Goal: Information Seeking & Learning: Learn about a topic

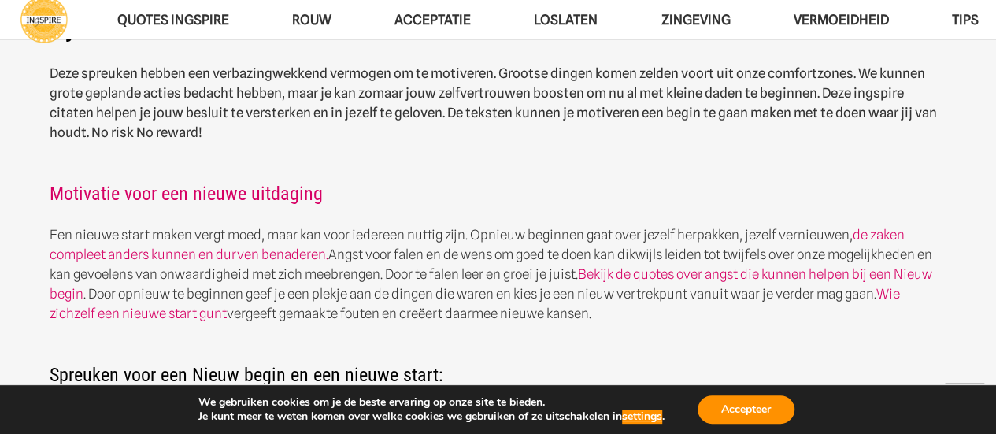
scroll to position [477, 0]
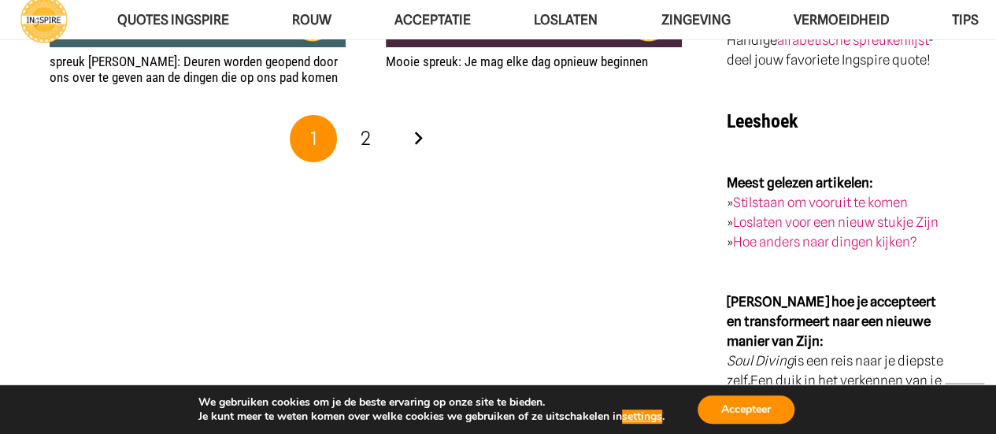
scroll to position [3128, 0]
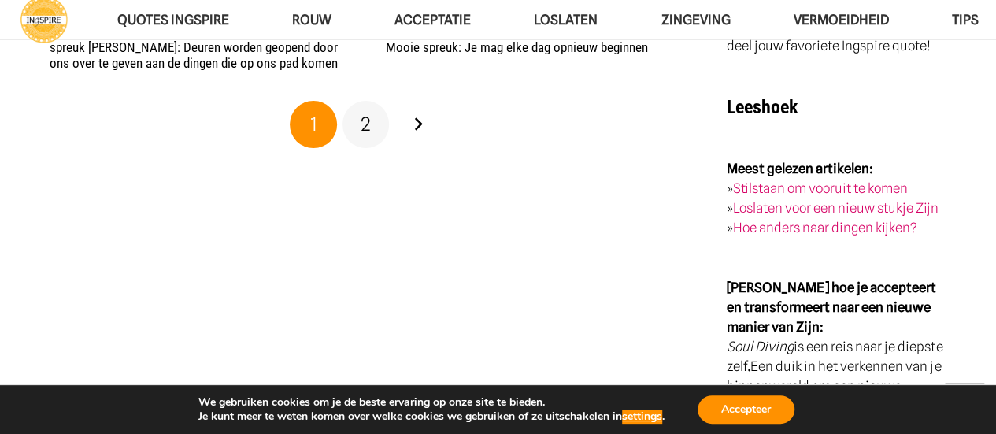
click at [366, 120] on span "2" at bounding box center [366, 124] width 10 height 23
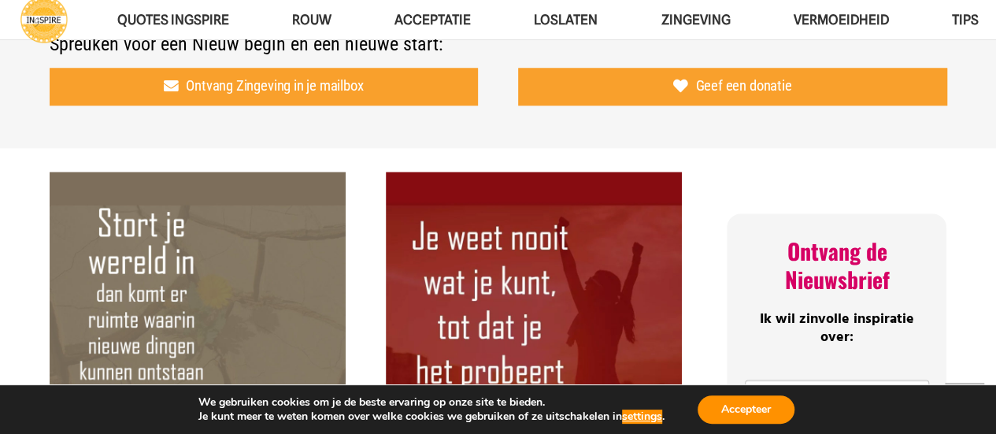
scroll to position [852, 0]
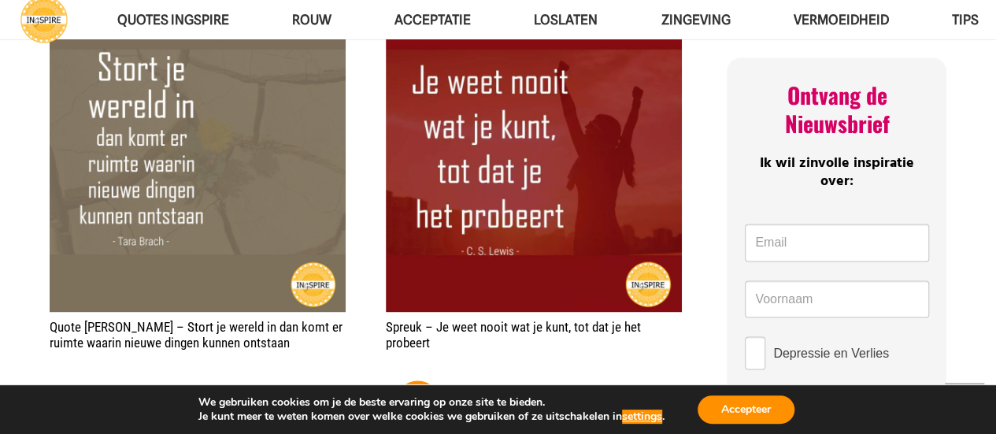
drag, startPoint x: 0, startPoint y: 0, endPoint x: 890, endPoint y: 104, distance: 895.6
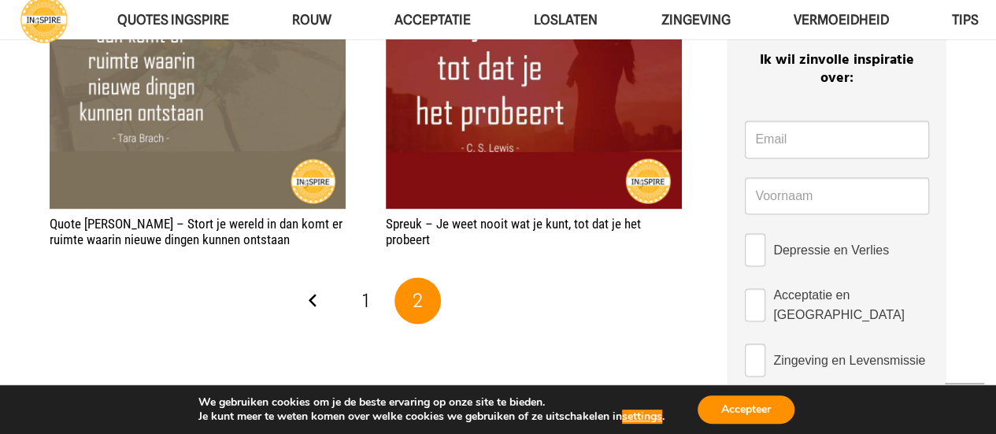
scroll to position [997, 0]
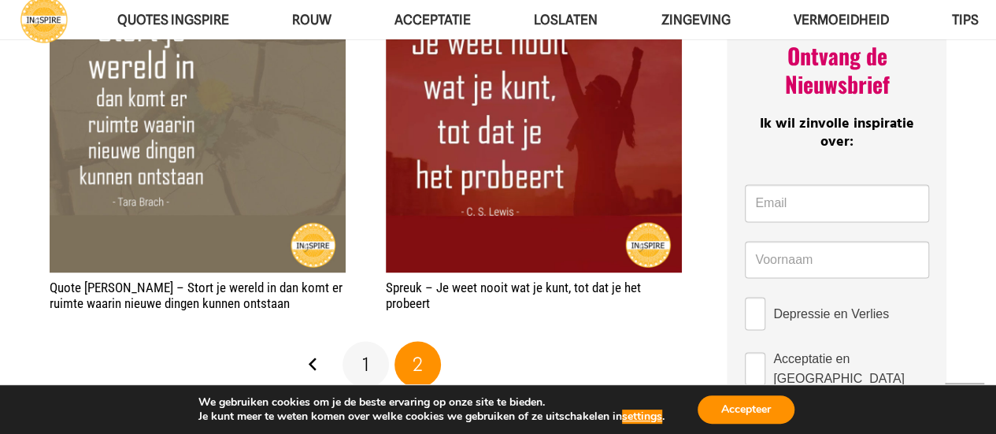
click at [369, 358] on link "1" at bounding box center [365, 364] width 47 height 47
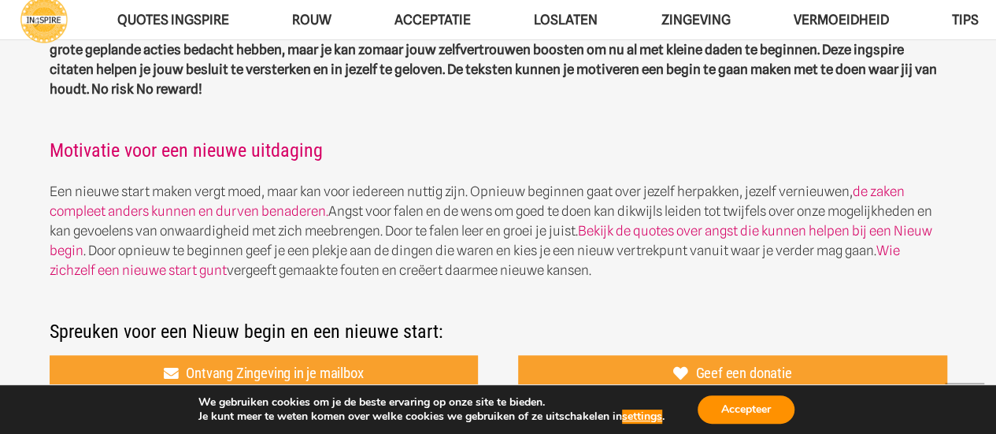
scroll to position [585, 0]
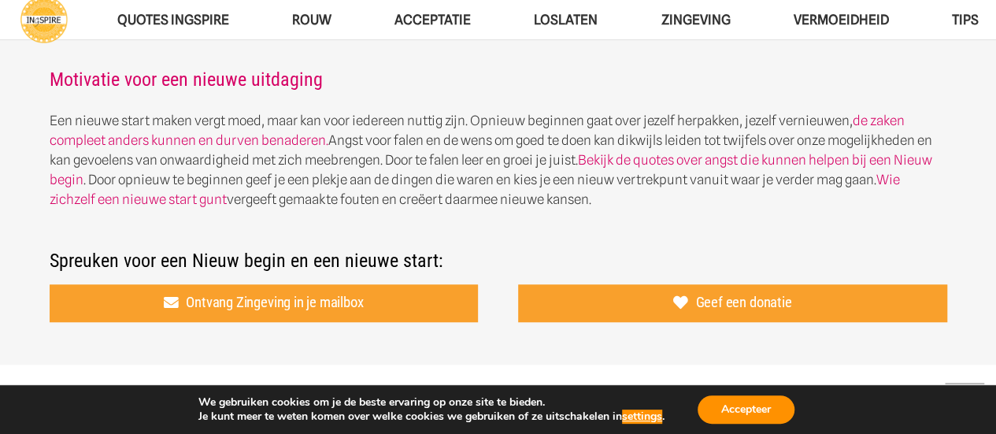
drag, startPoint x: 50, startPoint y: 119, endPoint x: 147, endPoint y: 125, distance: 97.0
click at [142, 125] on p "Een nieuwe start maken vergt moed, maar kan voor iedereen nuttig zijn. Opnieuw …" at bounding box center [498, 160] width 897 height 98
click at [356, 111] on p "Een nieuwe start maken vergt moed, maar kan voor iedereen nuttig zijn. Opnieuw …" at bounding box center [498, 160] width 897 height 98
drag, startPoint x: 464, startPoint y: 119, endPoint x: 176, endPoint y: 130, distance: 289.1
click at [176, 130] on p "Een nieuwe start maken vergt moed, maar kan voor iedereen nuttig zijn. Opnieuw …" at bounding box center [498, 160] width 897 height 98
